Goal: Book appointment/travel/reservation

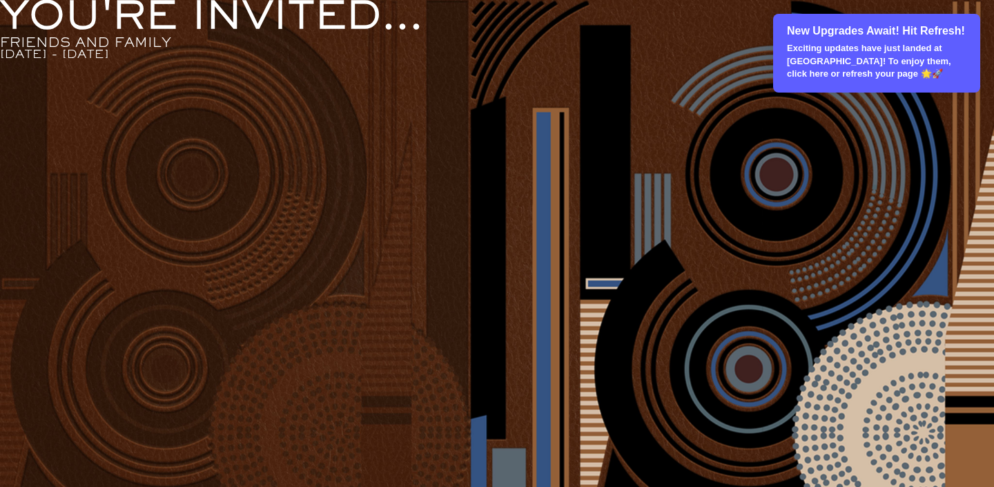
click at [830, 52] on p "Exciting updates have just landed at Loyalist! To enjoy them, click here or ref…" at bounding box center [877, 61] width 181 height 38
click at [853, 41] on div "New Upgrades Await! Hit Refresh! Exciting updates have just landed at Loyalist!…" at bounding box center [876, 53] width 207 height 79
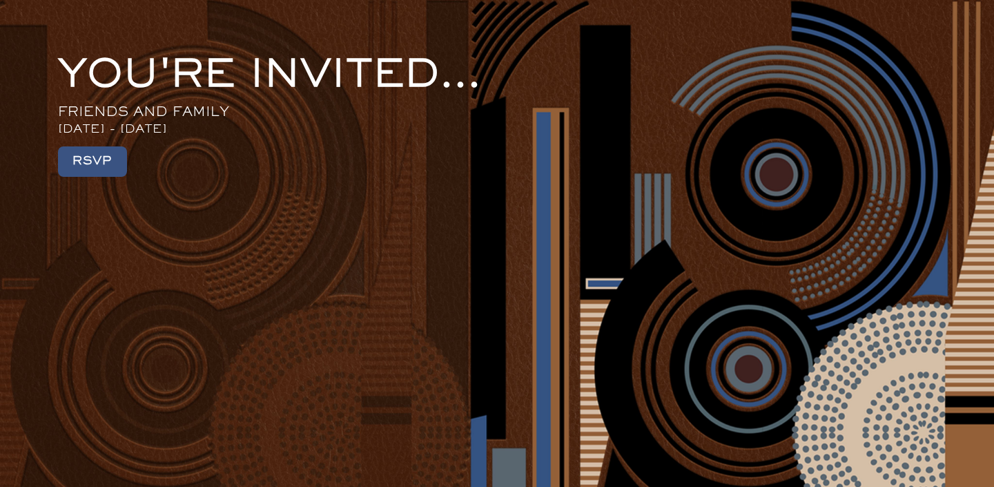
click at [141, 159] on div "YOU'RE INVITED... FRIENDS AND FAMILY [DATE] - [DATE] RSVP" at bounding box center [497, 117] width 878 height 119
click at [108, 168] on button "RSVP" at bounding box center [92, 161] width 69 height 30
click at [99, 163] on button "RSVP" at bounding box center [92, 161] width 69 height 30
click at [105, 158] on button "RSVP" at bounding box center [92, 161] width 69 height 30
click at [153, 115] on div "FRIENDS AND FAMILY" at bounding box center [143, 112] width 171 height 12
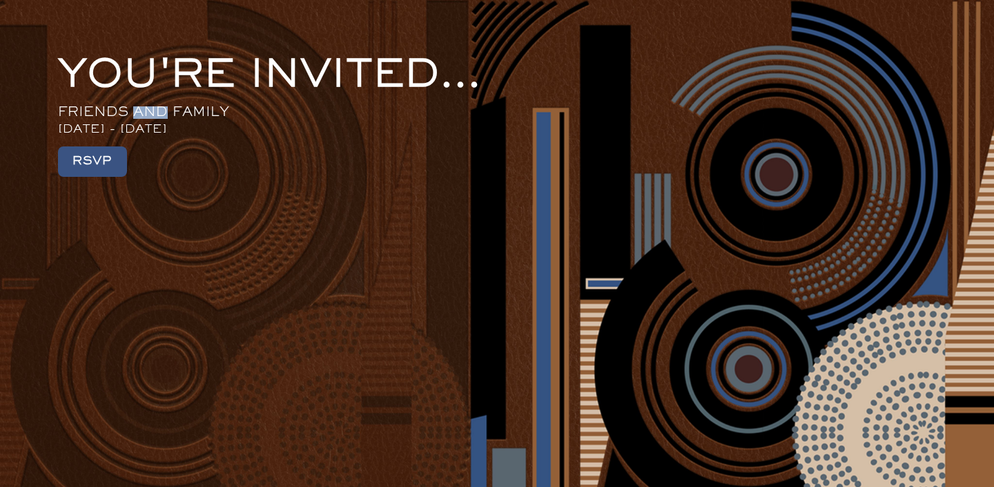
click at [153, 115] on div "FRIENDS AND FAMILY" at bounding box center [143, 112] width 171 height 12
click at [247, 138] on div "YOU'RE INVITED... FRIENDS AND FAMILY SEPTEMBER 6TH - 9TH RSVP" at bounding box center [497, 117] width 878 height 119
click at [58, 175] on div "YOU'RE INVITED... FRIENDS AND FAMILY SEPTEMBER 6TH - 9TH RSVP" at bounding box center [497, 117] width 878 height 119
click at [87, 167] on button "RSVP" at bounding box center [92, 161] width 69 height 30
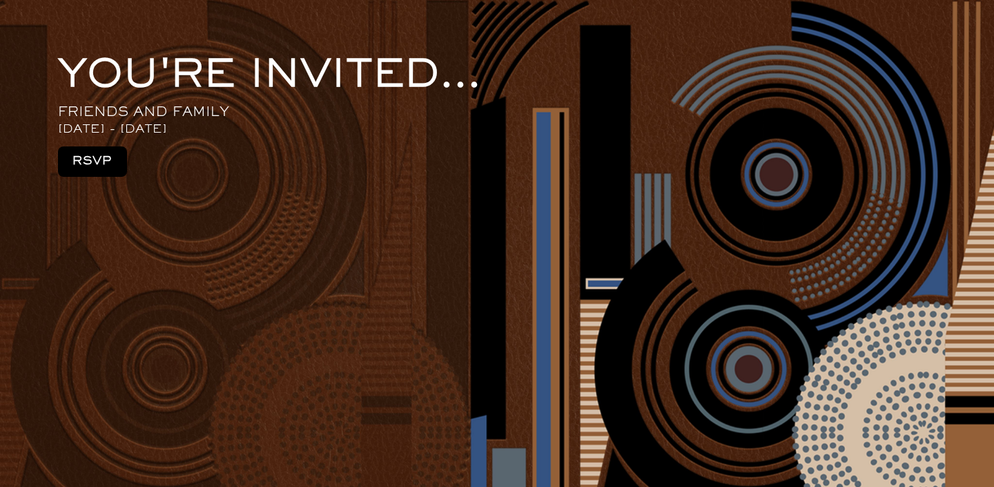
click at [87, 167] on button "RSVP" at bounding box center [92, 161] width 69 height 30
click at [338, 141] on div "YOU'RE INVITED... FRIENDS AND FAMILY SEPTEMBER 6TH - 9TH RSVP" at bounding box center [497, 117] width 878 height 119
click at [121, 171] on button "RSVP" at bounding box center [92, 161] width 69 height 30
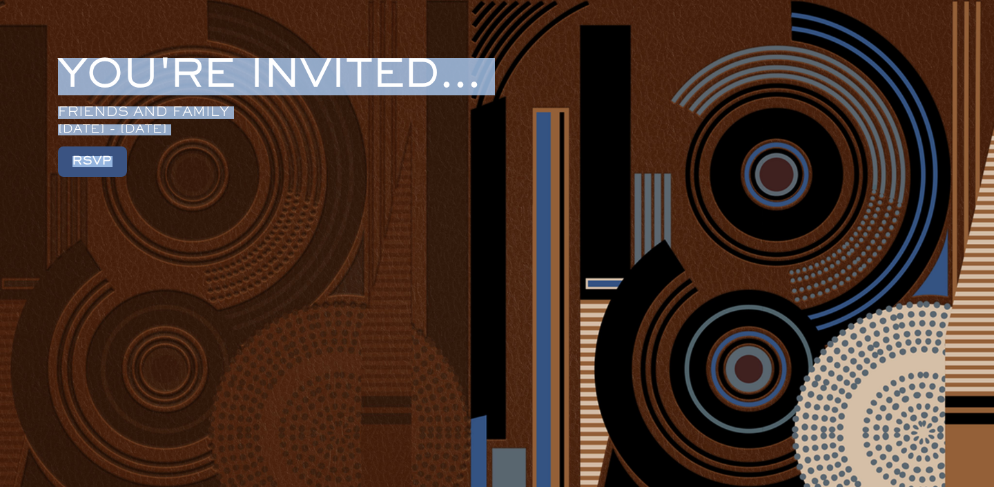
drag, startPoint x: 64, startPoint y: 66, endPoint x: 138, endPoint y: 284, distance: 230.4
click at [138, 284] on div "YOU'RE INVITED... FRIENDS AND FAMILY [DATE] - [DATE] RSVP" at bounding box center [497, 265] width 994 height 530
click at [84, 99] on div "YOU'RE INVITED... FRIENDS AND FAMILY SEPTEMBER 6TH - 9TH RSVP" at bounding box center [497, 117] width 878 height 119
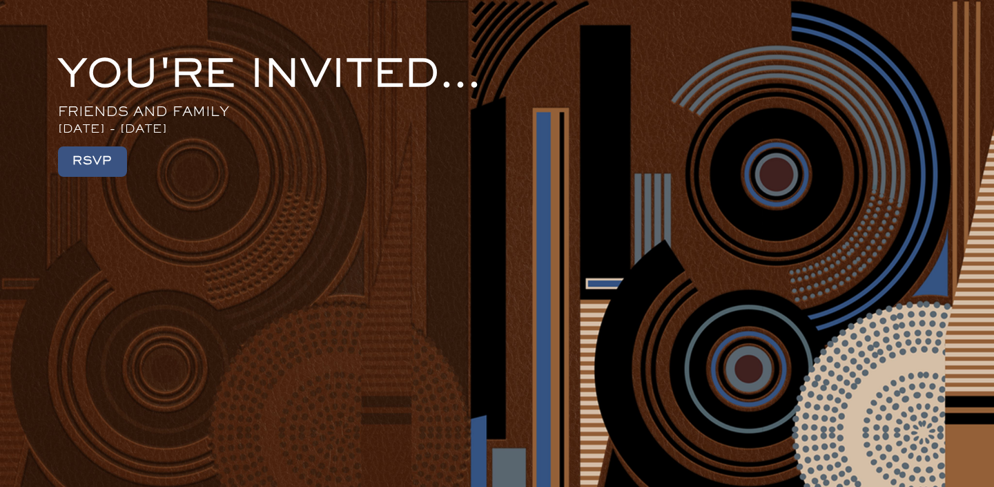
click at [227, 187] on div "YOU'RE INVITED... FRIENDS AND FAMILY SEPTEMBER 6TH - 9TH RSVP" at bounding box center [497, 265] width 994 height 530
click at [112, 160] on button "RSVP" at bounding box center [92, 161] width 69 height 30
click at [115, 166] on button "RSVP" at bounding box center [92, 161] width 69 height 30
click at [111, 158] on button "RSVP" at bounding box center [92, 161] width 69 height 30
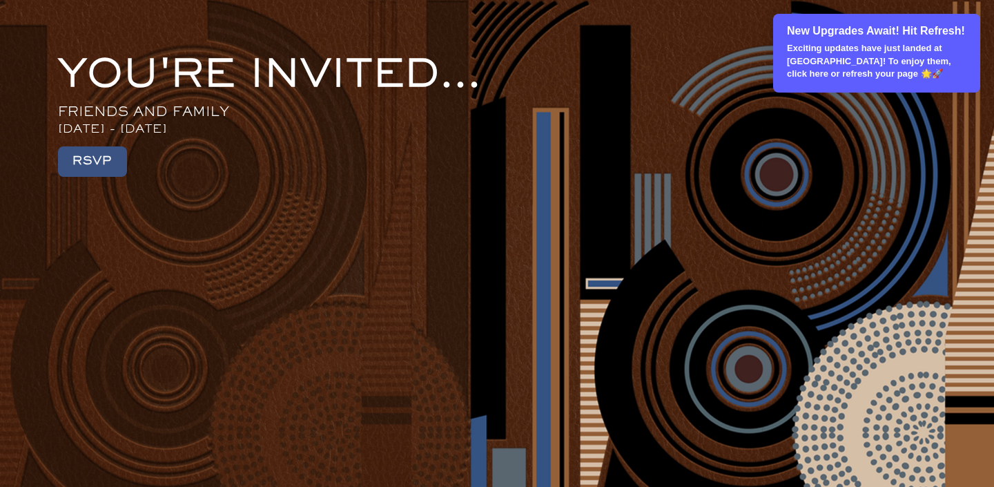
click at [832, 48] on p "Exciting updates have just landed at Loyalist! To enjoy them, click here or ref…" at bounding box center [877, 61] width 181 height 38
click at [825, 42] on p "Exciting updates have just landed at Loyalist! To enjoy them, click here or ref…" at bounding box center [877, 61] width 181 height 38
click at [801, 70] on p "Exciting updates have just landed at [GEOGRAPHIC_DATA]! To enjoy them, click he…" at bounding box center [877, 61] width 181 height 38
click at [811, 30] on p "New Upgrades Await! Hit Refresh!" at bounding box center [877, 30] width 181 height 15
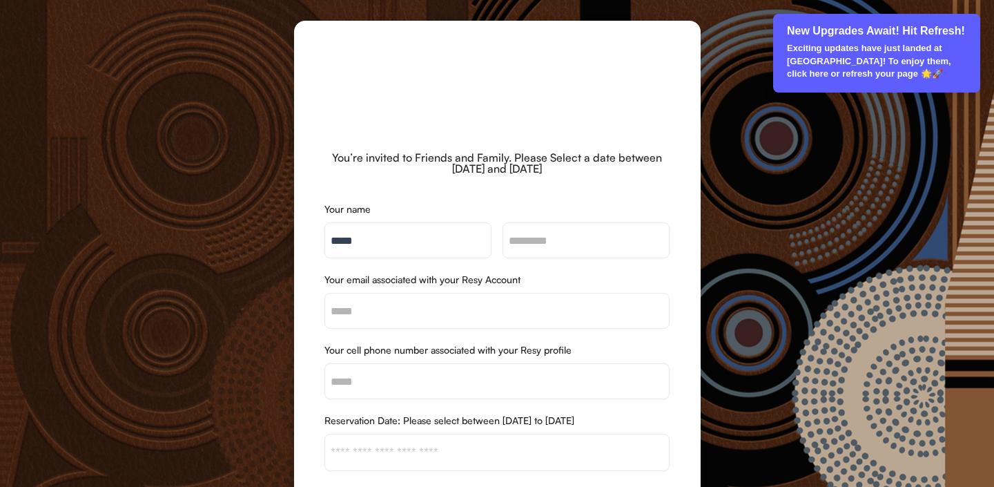
click at [532, 160] on div "You’re invited to Friends and Family. Please Select a date between [DATE] and […" at bounding box center [498, 163] width 346 height 22
click at [887, 29] on p "New Upgrades Await! Hit Refresh!" at bounding box center [877, 30] width 181 height 15
